Goal: Task Accomplishment & Management: Manage account settings

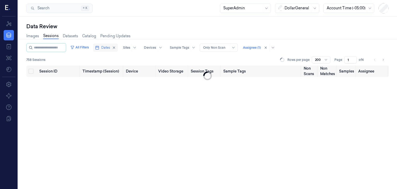
click at [108, 49] on span "Dates" at bounding box center [105, 47] width 9 height 5
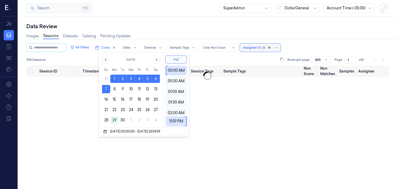
click at [270, 47] on div at bounding box center [267, 48] width 10 height 6
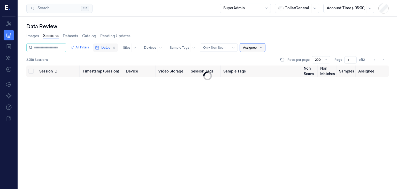
click at [104, 48] on button "Dates" at bounding box center [105, 47] width 25 height 8
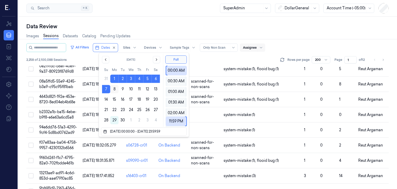
scroll to position [595, 0]
click at [114, 88] on button "8" at bounding box center [114, 89] width 8 height 8
click at [104, 98] on button "14" at bounding box center [106, 99] width 8 height 8
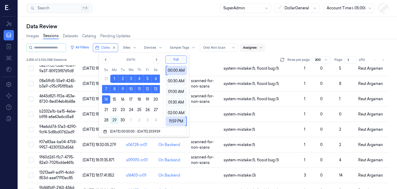
click at [104, 98] on button "14" at bounding box center [106, 99] width 8 height 8
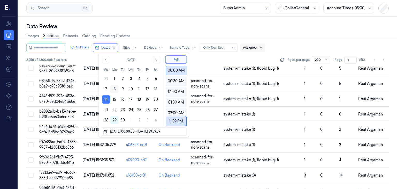
click at [114, 88] on button "8" at bounding box center [114, 89] width 8 height 8
type input "[DATE] 00:00:00 - [DATE] 23:59:59"
click at [197, 59] on div "2,258 of 2,100,088 Sessions Rows per page 200 Page 1 of 12" at bounding box center [207, 59] width 362 height 7
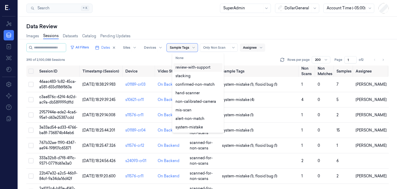
click at [175, 50] on div "Sample Tags" at bounding box center [182, 47] width 31 height 8
click at [180, 58] on button "None" at bounding box center [197, 58] width 49 height 8
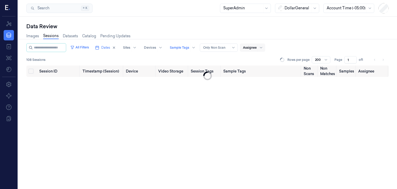
click at [154, 58] on div "108 Sessions Rows per page 200 Page 1 of 1" at bounding box center [207, 59] width 362 height 7
click at [189, 48] on div at bounding box center [179, 47] width 19 height 5
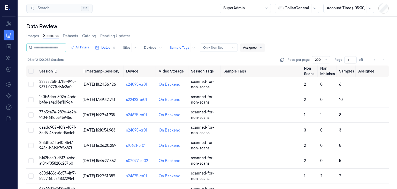
click at [145, 58] on div "108 of 2,100,088 Sessions Rows per page 200 Page 1 of 1" at bounding box center [207, 59] width 362 height 7
click at [324, 60] on icon at bounding box center [326, 60] width 4 height 4
click at [321, 71] on div "50" at bounding box center [321, 69] width 12 height 5
click at [33, 70] on button "Select all" at bounding box center [30, 70] width 5 height 5
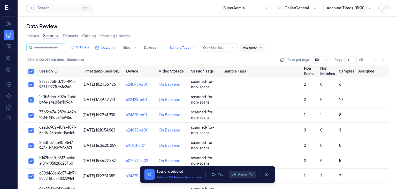
click at [246, 173] on button "Assign To" at bounding box center [242, 174] width 27 height 8
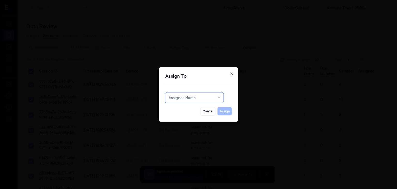
type input "re"
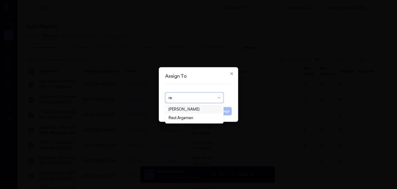
click at [188, 109] on div "[PERSON_NAME]" at bounding box center [183, 108] width 31 height 5
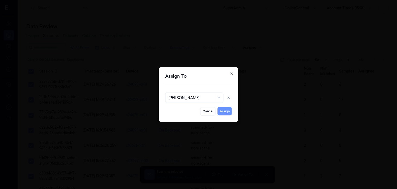
click at [219, 108] on button "Assign" at bounding box center [224, 111] width 14 height 8
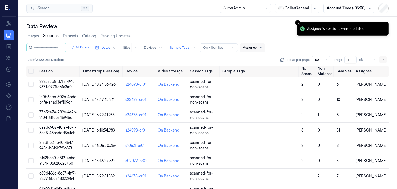
click at [383, 60] on icon "Go to next page" at bounding box center [382, 60] width 3 height 4
type input "2"
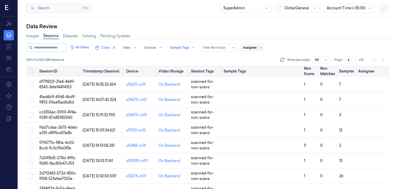
click at [33, 71] on button "Select all" at bounding box center [30, 70] width 5 height 5
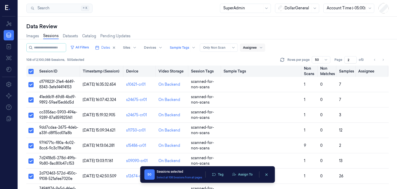
type button "on"
click at [241, 174] on button "Assign To" at bounding box center [242, 174] width 27 height 8
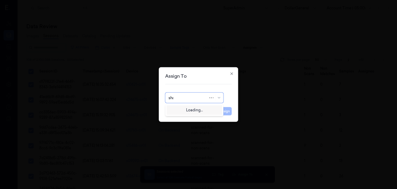
type input "shan"
click at [189, 118] on div "[PERSON_NAME]" at bounding box center [183, 117] width 31 height 5
click at [222, 112] on button "Assign" at bounding box center [224, 111] width 14 height 8
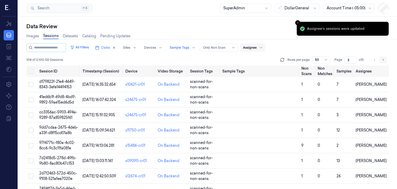
click at [382, 60] on icon "Go to next page" at bounding box center [382, 60] width 3 height 4
type input "3"
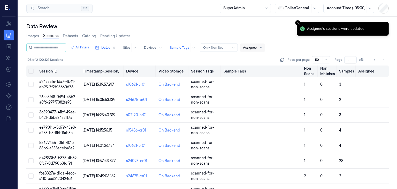
click at [30, 70] on button "on" at bounding box center [30, 70] width 5 height 5
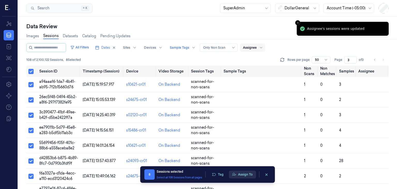
click at [242, 176] on button "Assign To" at bounding box center [242, 174] width 27 height 8
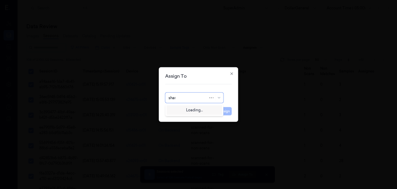
type input "shany"
click at [196, 108] on div "[PERSON_NAME]" at bounding box center [194, 108] width 52 height 5
click at [219, 110] on button "Assign" at bounding box center [224, 111] width 14 height 8
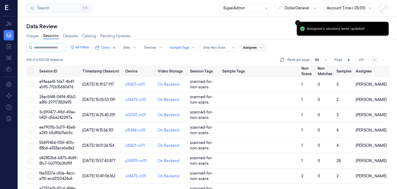
click at [375, 59] on icon "Go to previous page" at bounding box center [374, 60] width 3 height 4
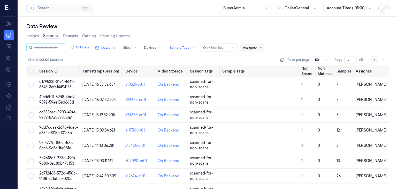
click at [375, 59] on icon "Go to previous page" at bounding box center [374, 60] width 3 height 4
click at [284, 30] on div "Images Sessions Datasets Catalog Pending Updates" at bounding box center [207, 36] width 362 height 13
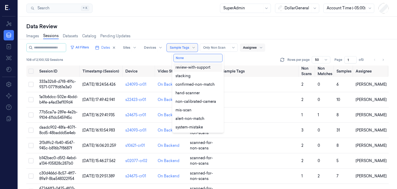
click at [189, 46] on div at bounding box center [179, 47] width 19 height 5
click at [192, 58] on button "None" at bounding box center [197, 58] width 49 height 8
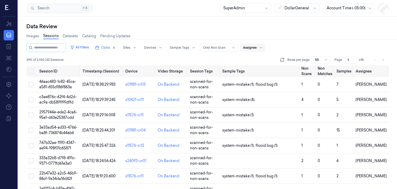
click at [232, 58] on div "390 of 2,100,122 Sessions Rows per page 50 Page 1 of 8" at bounding box center [207, 59] width 362 height 7
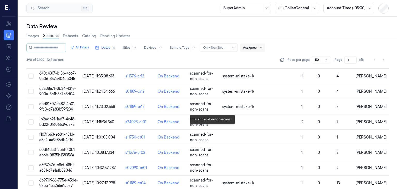
scroll to position [651, 0]
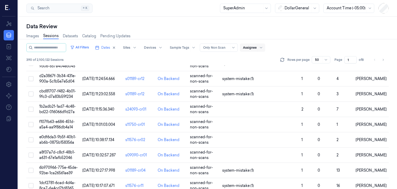
click at [231, 34] on div "Images Sessions Datasets Catalog Pending Updates" at bounding box center [207, 36] width 362 height 13
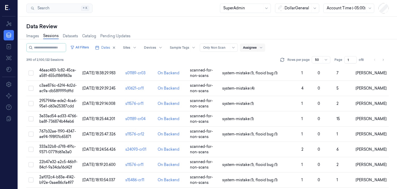
scroll to position [0, 0]
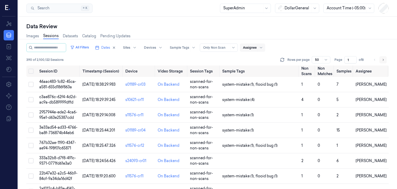
click at [380, 60] on button "Go to next page" at bounding box center [382, 59] width 7 height 7
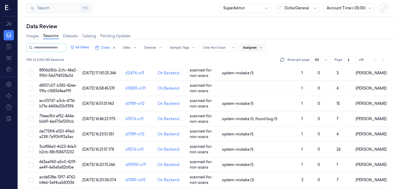
scroll to position [657, 0]
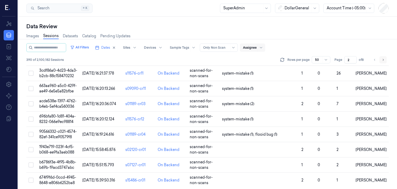
click at [384, 60] on icon "Go to next page" at bounding box center [382, 60] width 3 height 4
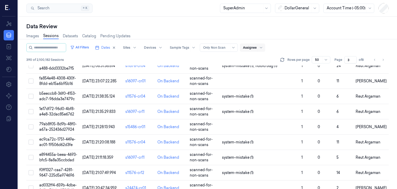
scroll to position [657, 0]
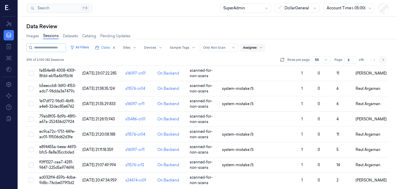
click at [383, 61] on icon "Go to next page" at bounding box center [382, 60] width 3 height 4
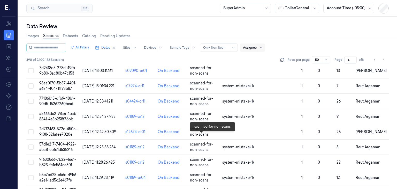
scroll to position [662, 0]
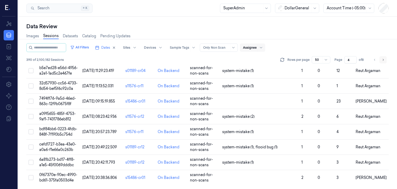
click at [382, 60] on icon "Go to next page" at bounding box center [382, 60] width 3 height 4
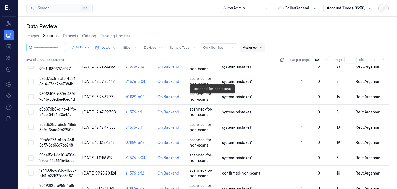
scroll to position [662, 0]
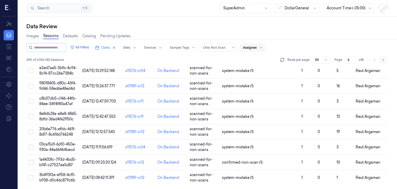
click at [384, 58] on button "Go to next page" at bounding box center [382, 59] width 7 height 7
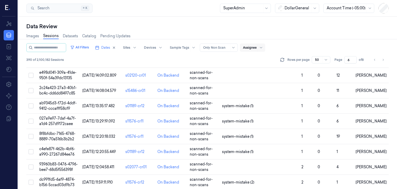
scroll to position [651, 0]
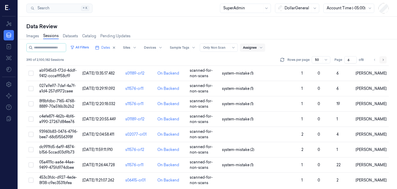
click at [383, 59] on icon "Go to next page" at bounding box center [382, 60] width 3 height 4
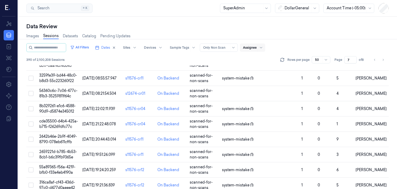
scroll to position [651, 0]
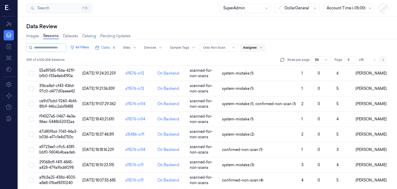
click at [384, 58] on icon "Go to next page" at bounding box center [382, 60] width 3 height 4
type input "8"
